Goal: Find specific page/section: Find specific page/section

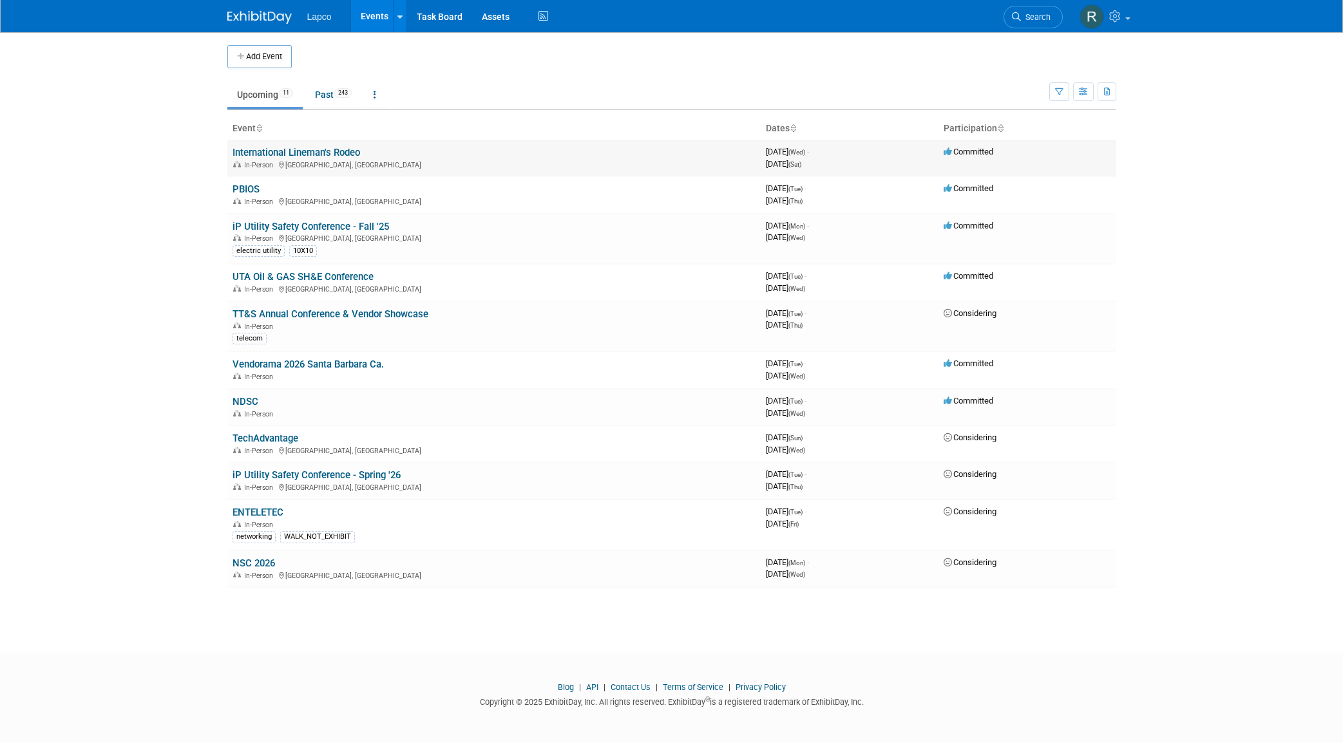
click at [366, 160] on div "In-Person [GEOGRAPHIC_DATA], [GEOGRAPHIC_DATA]" at bounding box center [493, 164] width 523 height 10
click at [353, 156] on link "International Lineman's Rodeo" at bounding box center [296, 153] width 128 height 12
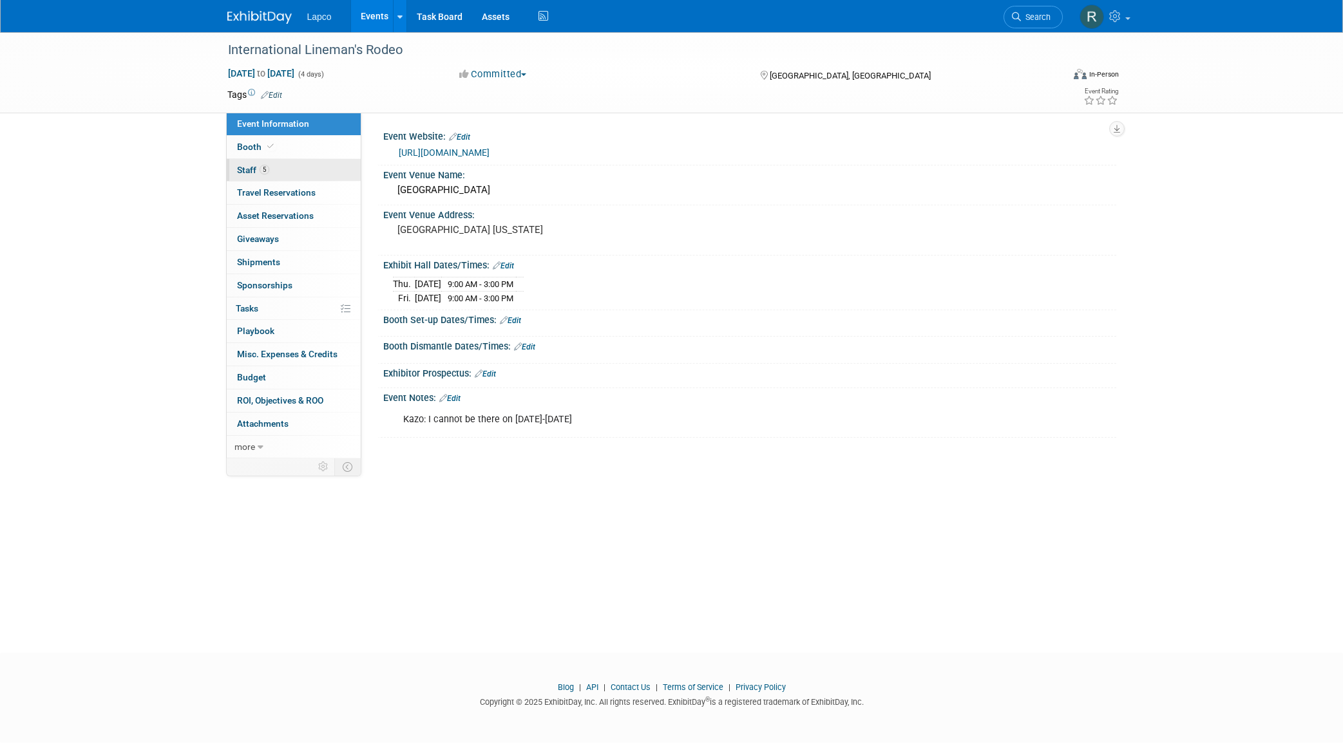
click at [243, 161] on link "5 Staff 5" at bounding box center [294, 170] width 134 height 23
